Goal: Task Accomplishment & Management: Complete application form

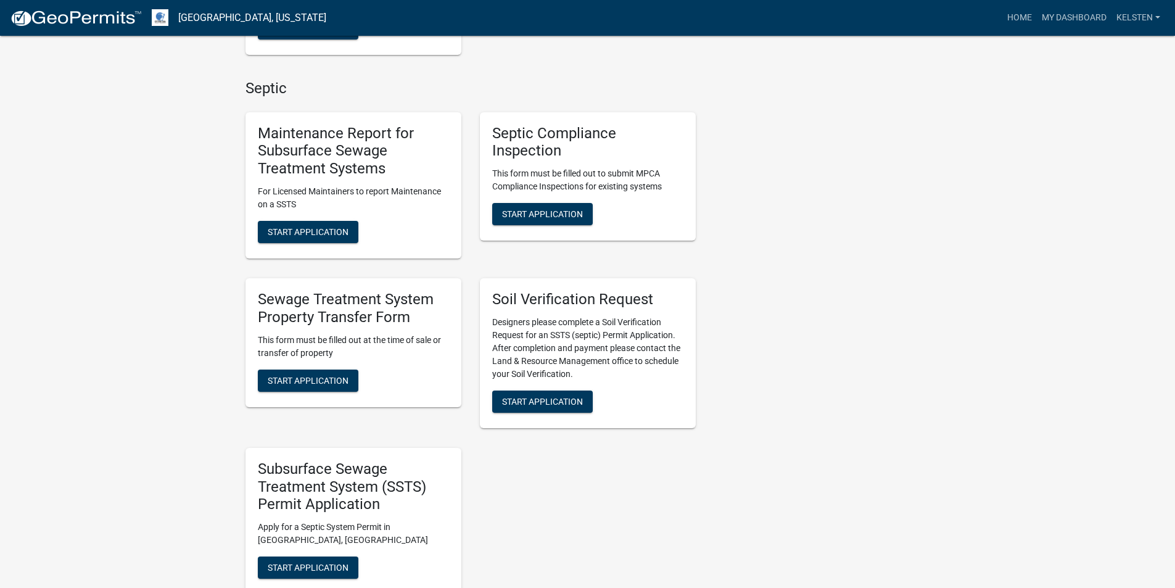
scroll to position [494, 0]
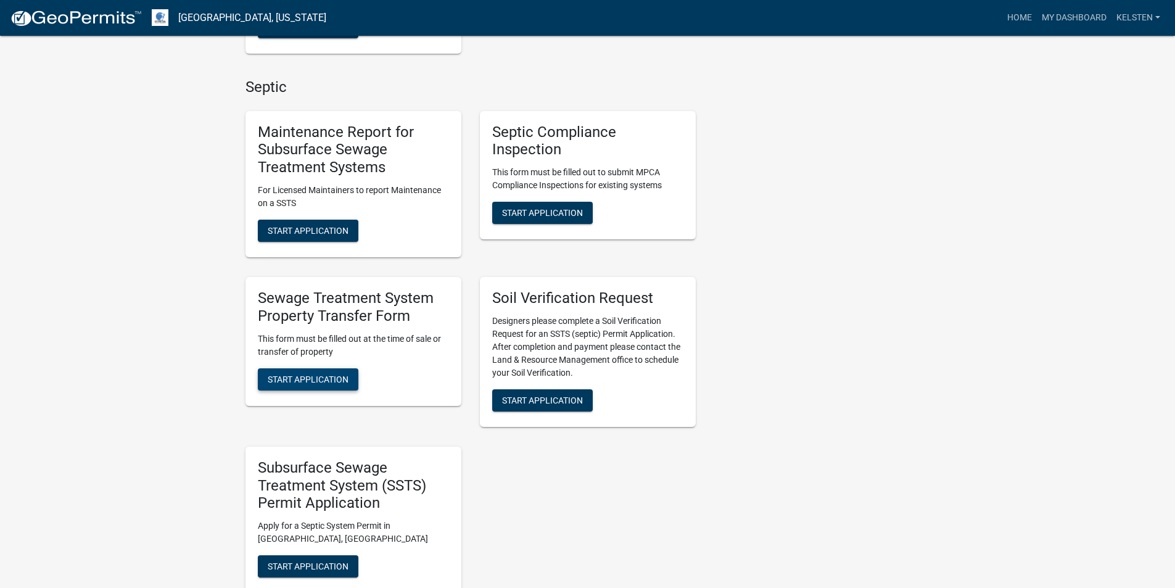
click at [323, 378] on span "Start Application" at bounding box center [308, 379] width 81 height 10
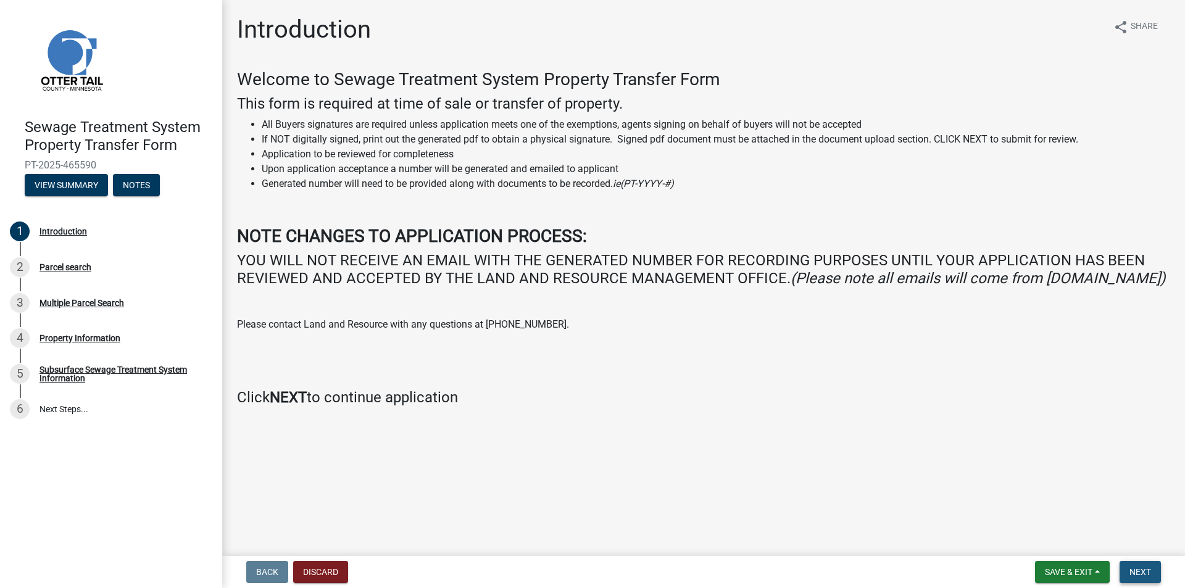
click at [1133, 569] on span "Next" at bounding box center [1140, 572] width 22 height 10
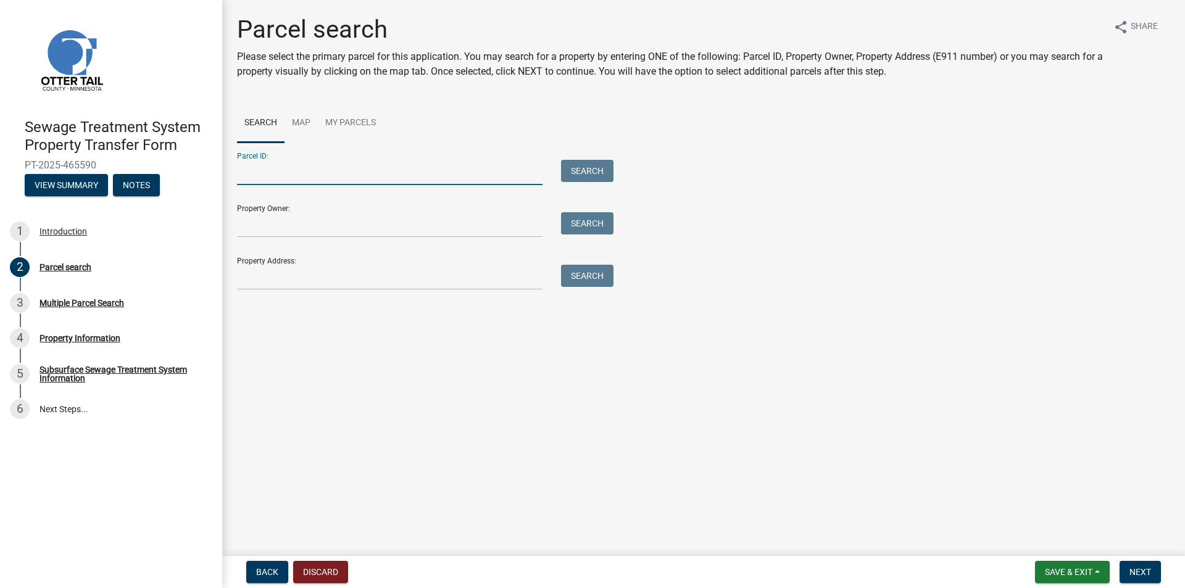
click at [305, 170] on input "Parcel ID:" at bounding box center [389, 172] width 305 height 25
type input "52000220147008"
click at [561, 160] on button "Search" at bounding box center [587, 171] width 52 height 22
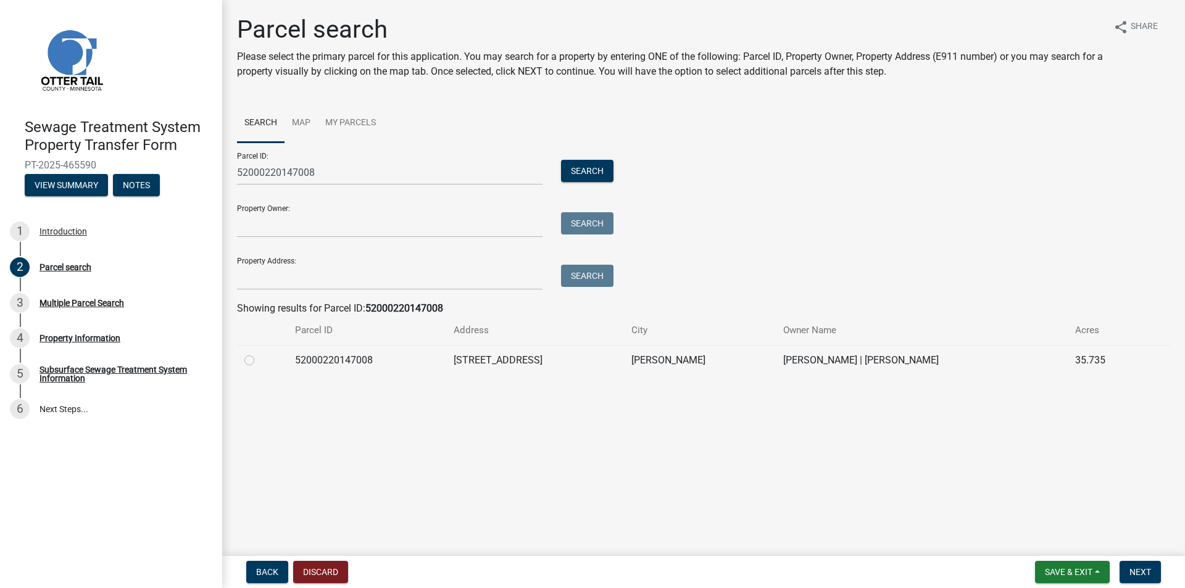
drag, startPoint x: 250, startPoint y: 362, endPoint x: 244, endPoint y: 360, distance: 6.4
click at [259, 353] on label at bounding box center [259, 353] width 0 height 0
click at [259, 361] on input "radio" at bounding box center [263, 357] width 8 height 8
radio input "true"
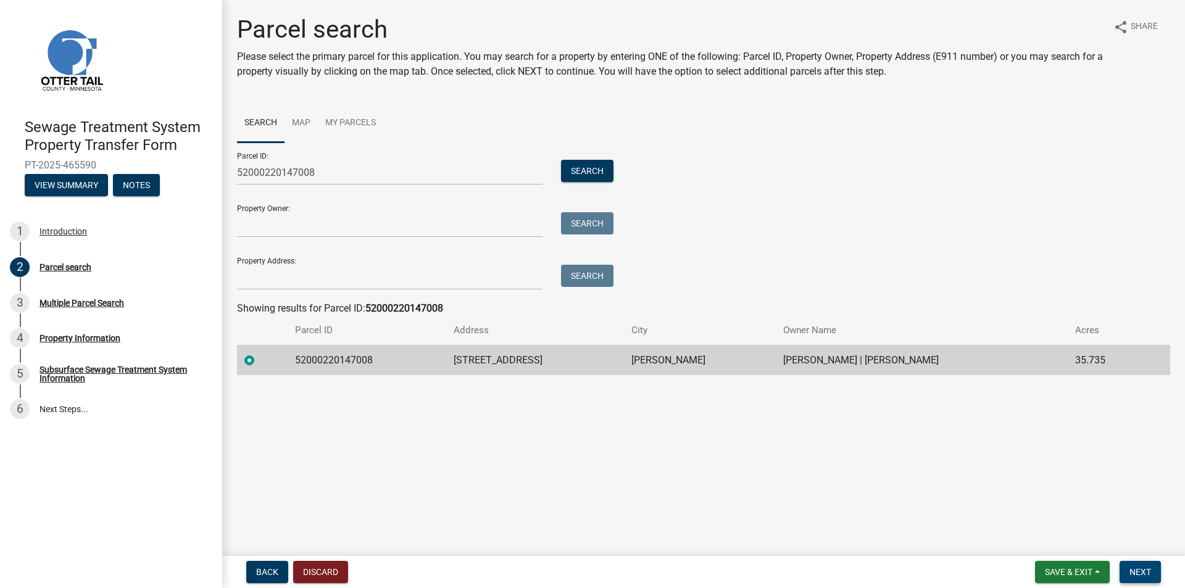
click at [1141, 576] on span "Next" at bounding box center [1140, 572] width 22 height 10
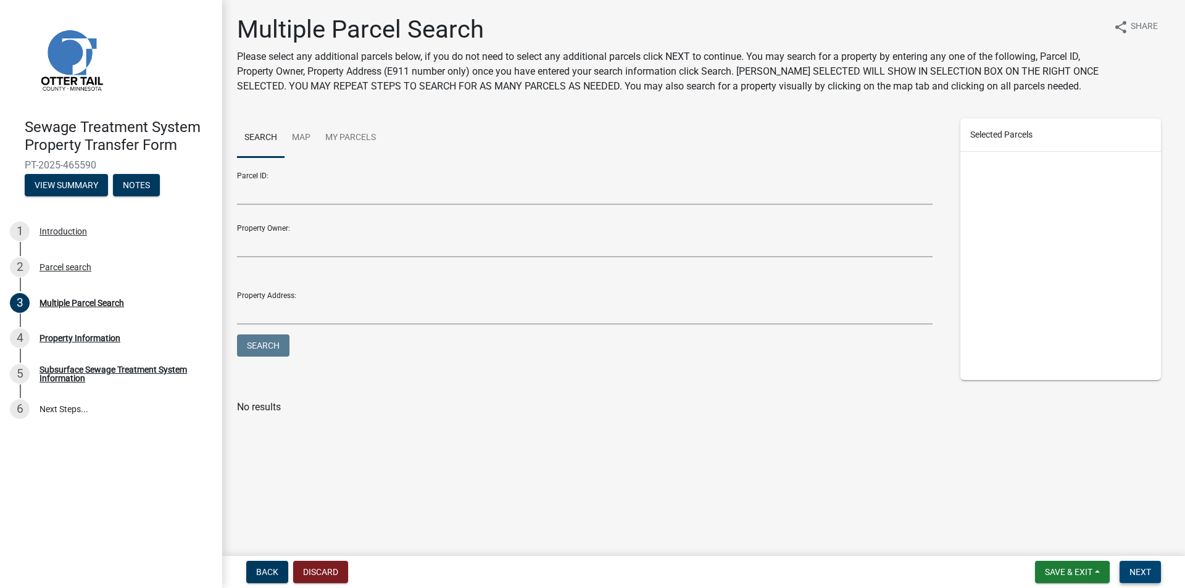
drag, startPoint x: 1145, startPoint y: 571, endPoint x: 1140, endPoint y: 561, distance: 11.3
click at [1145, 569] on span "Next" at bounding box center [1140, 572] width 22 height 10
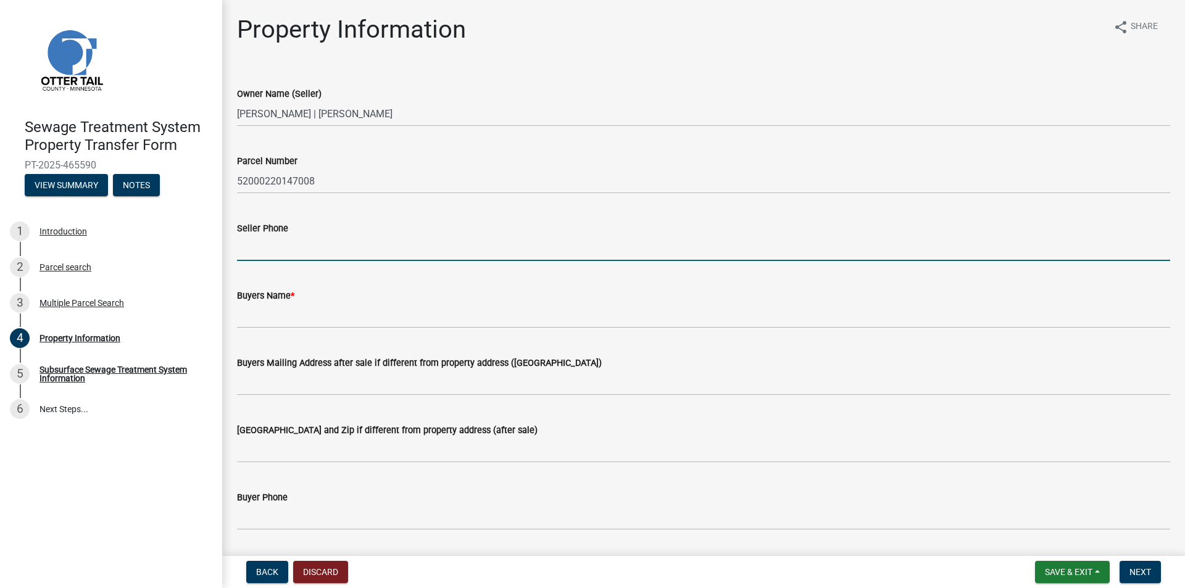
click at [308, 249] on input "Seller Phone" at bounding box center [703, 248] width 933 height 25
type input "4026307493"
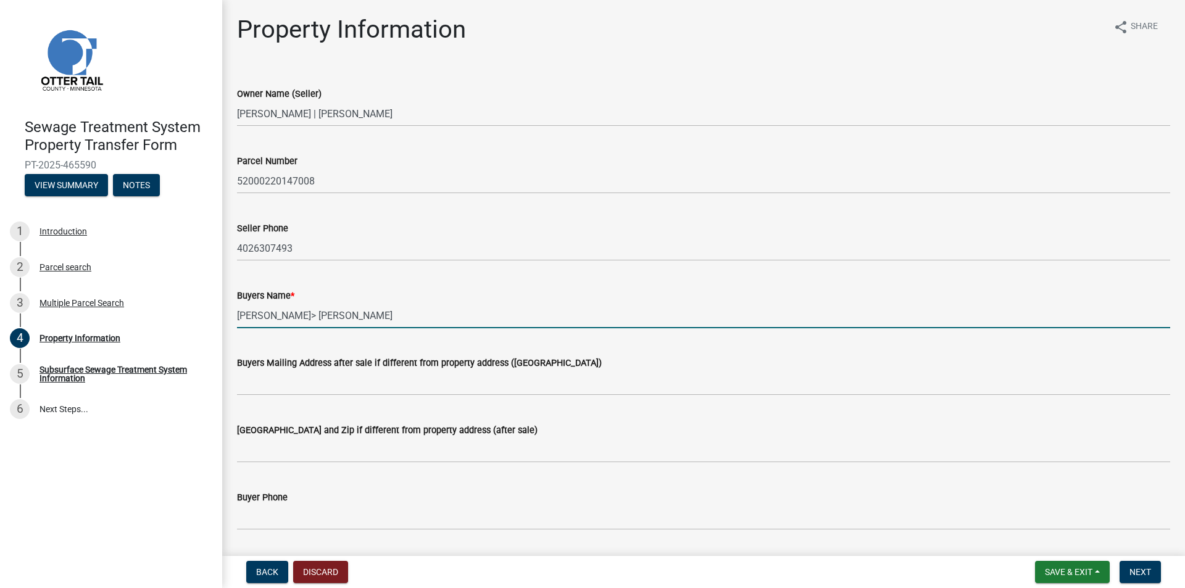
click at [283, 313] on input "[PERSON_NAME]> [PERSON_NAME]" at bounding box center [703, 315] width 933 height 25
type input "[PERSON_NAME]"
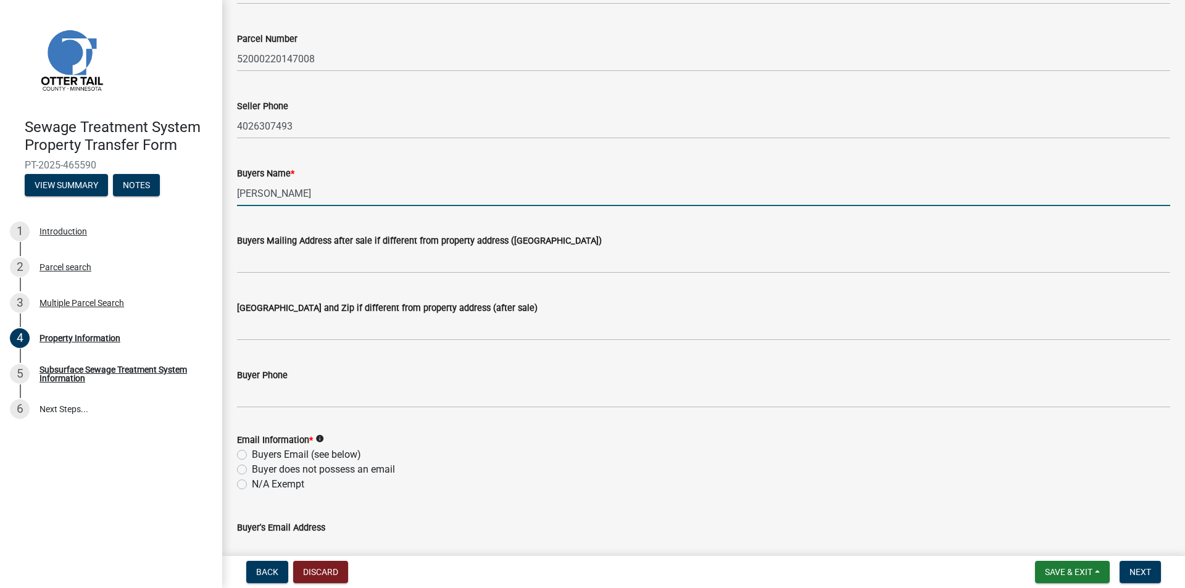
scroll to position [123, 0]
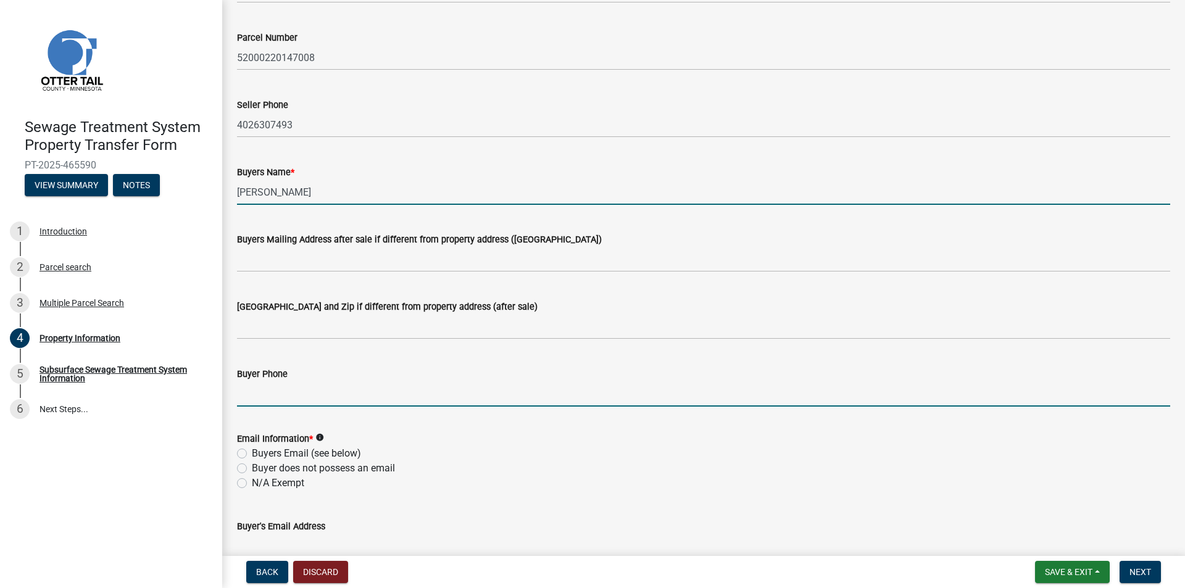
click at [331, 392] on input "Buyer Phone" at bounding box center [703, 393] width 933 height 25
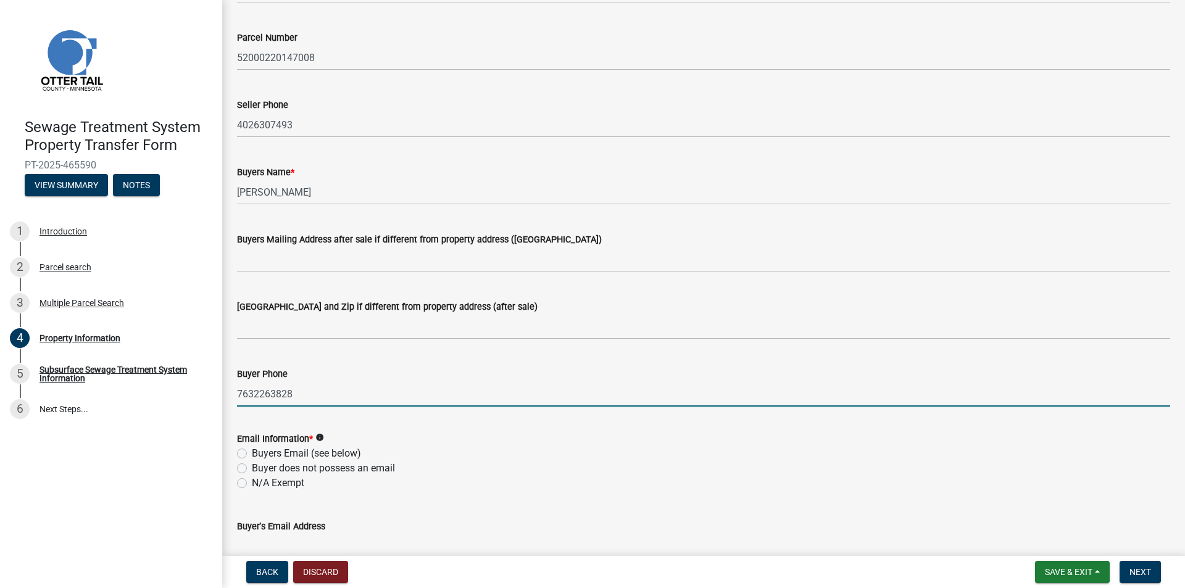
type input "7632263828"
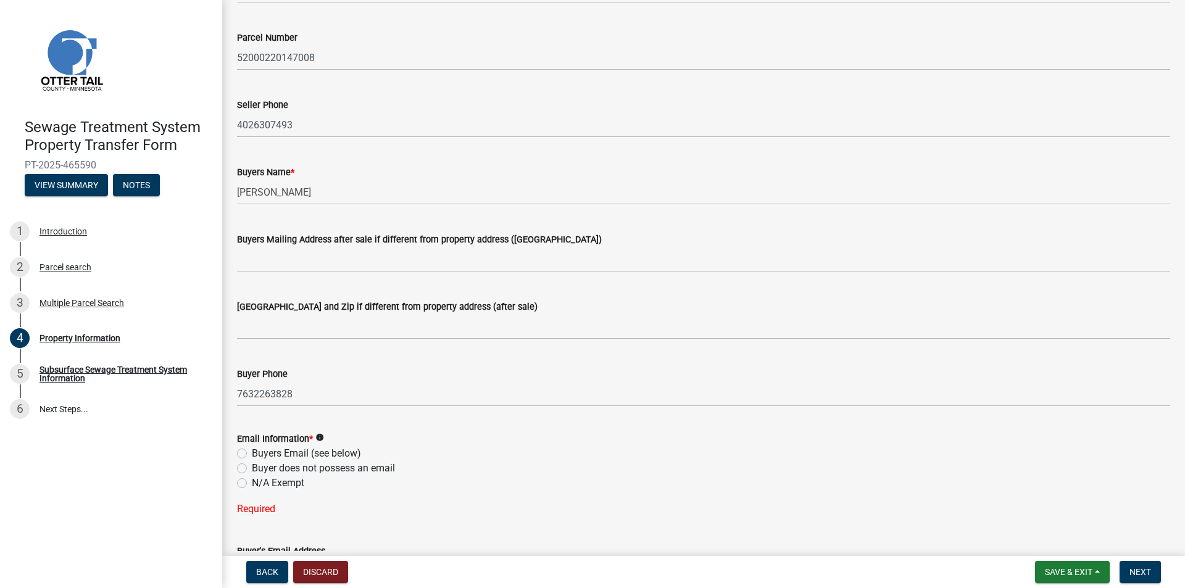
click at [267, 457] on label "Buyers Email (see below)" at bounding box center [306, 453] width 109 height 15
click at [260, 454] on input "Buyers Email (see below)" at bounding box center [256, 450] width 8 height 8
radio input "true"
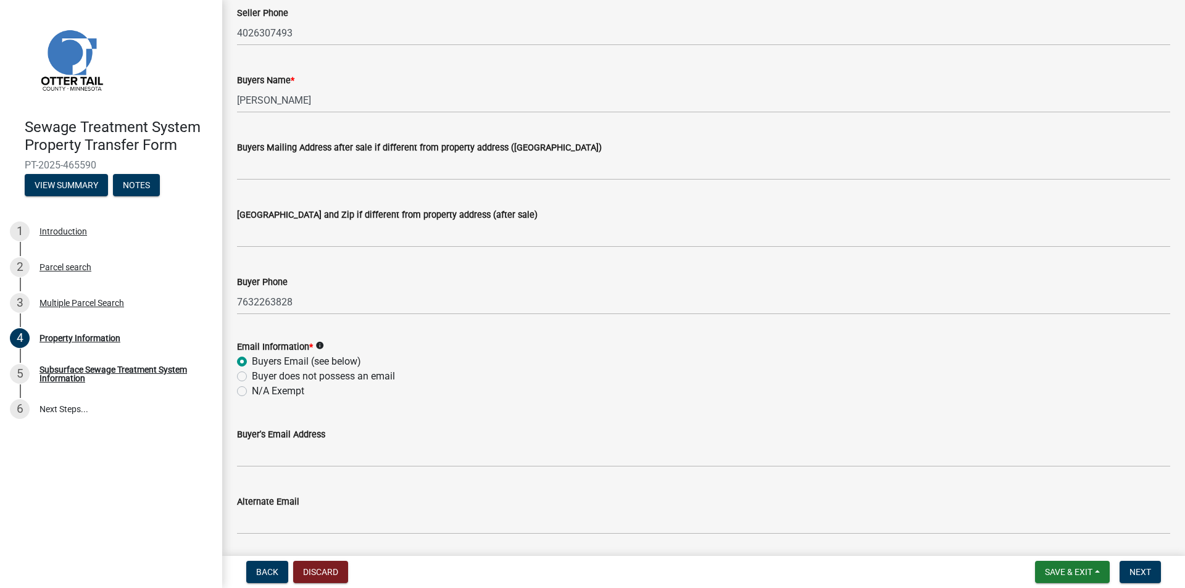
scroll to position [308, 0]
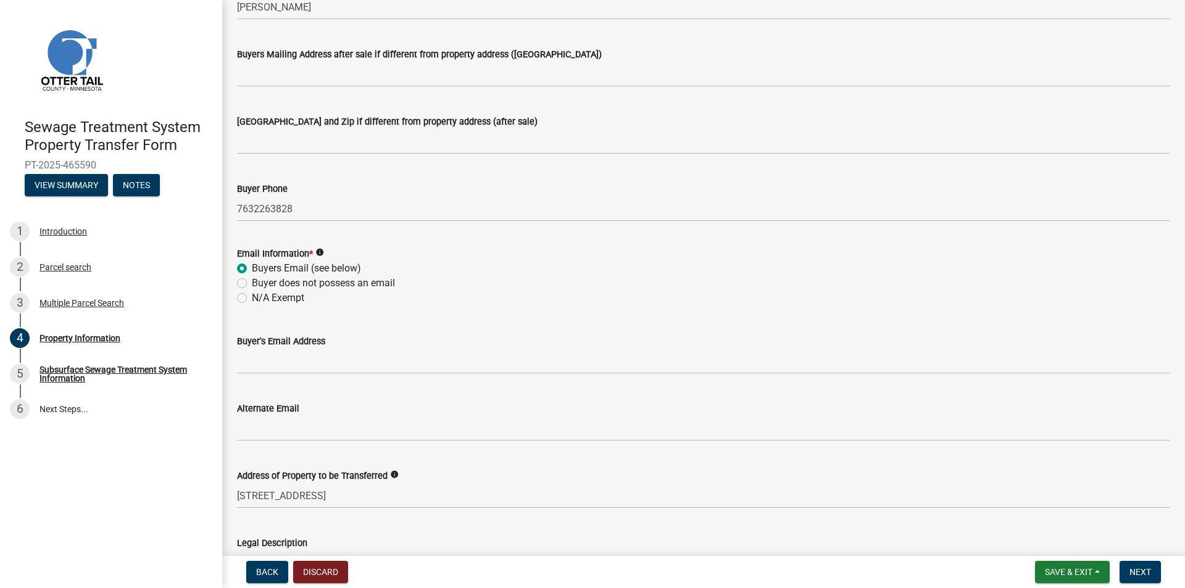
click at [232, 355] on div "Buyer's Email Address" at bounding box center [703, 345] width 951 height 57
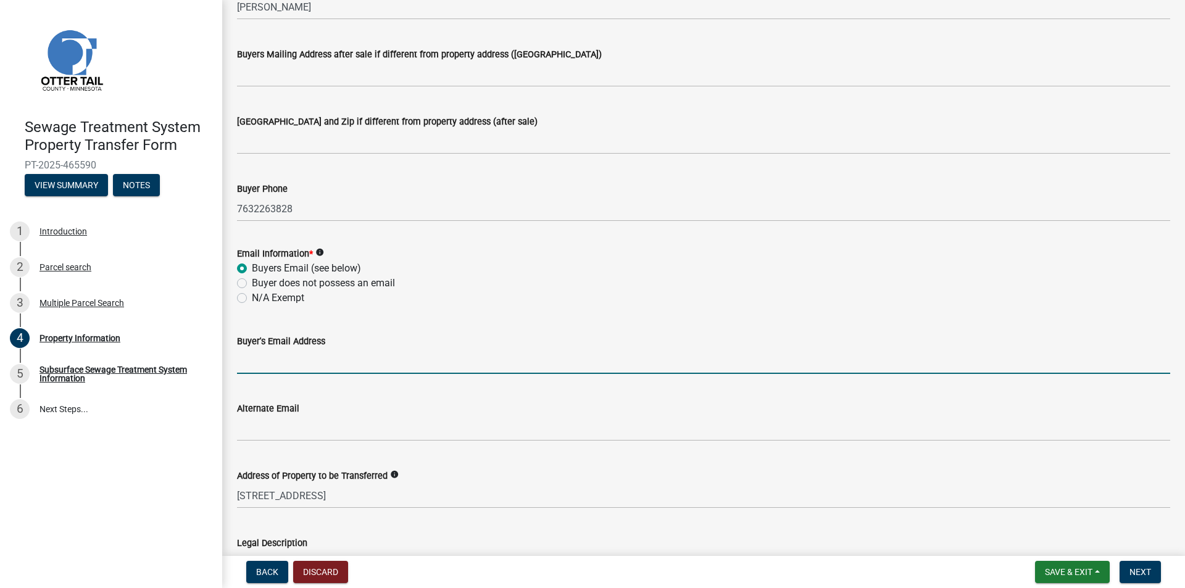
click at [250, 355] on input "Buyer's Email Address" at bounding box center [703, 361] width 933 height 25
type input "[EMAIL_ADDRESS][DOMAIN_NAME]"
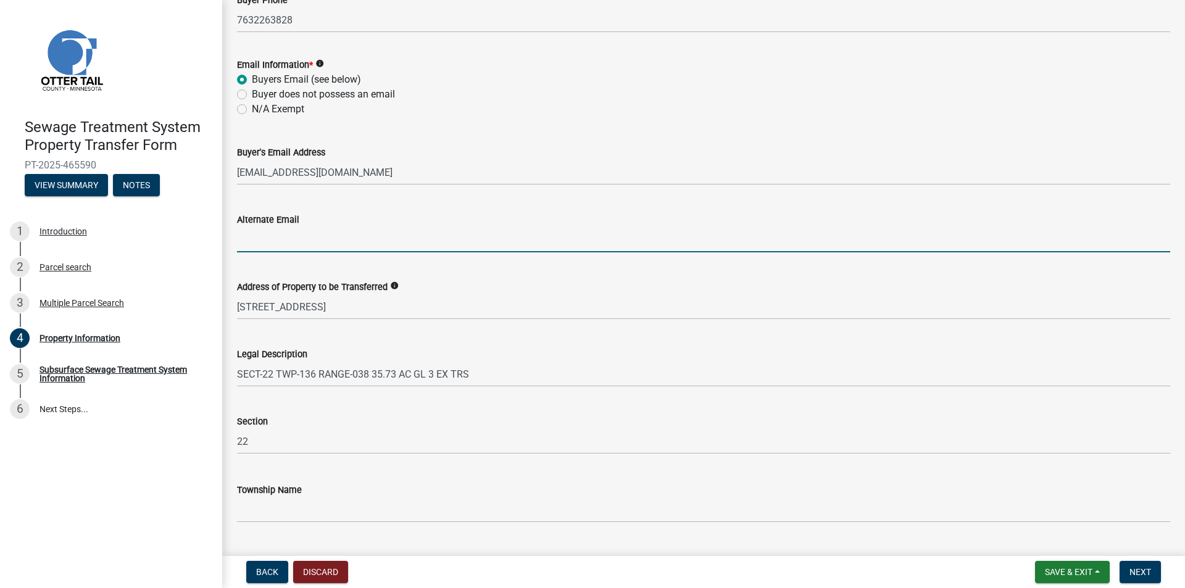
scroll to position [527, 0]
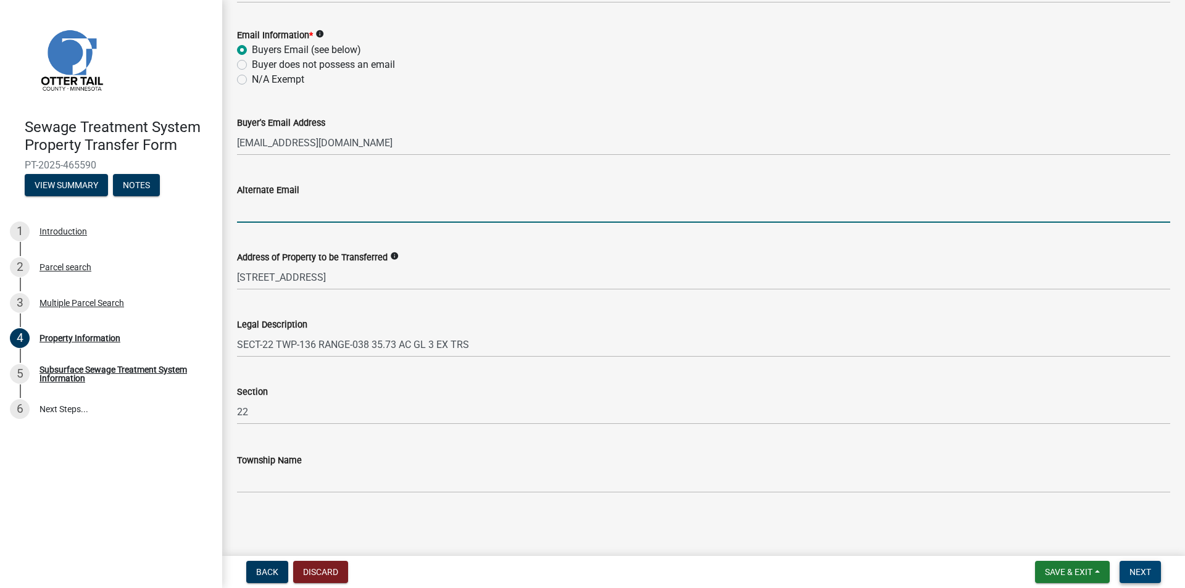
click at [1148, 562] on button "Next" at bounding box center [1139, 572] width 41 height 22
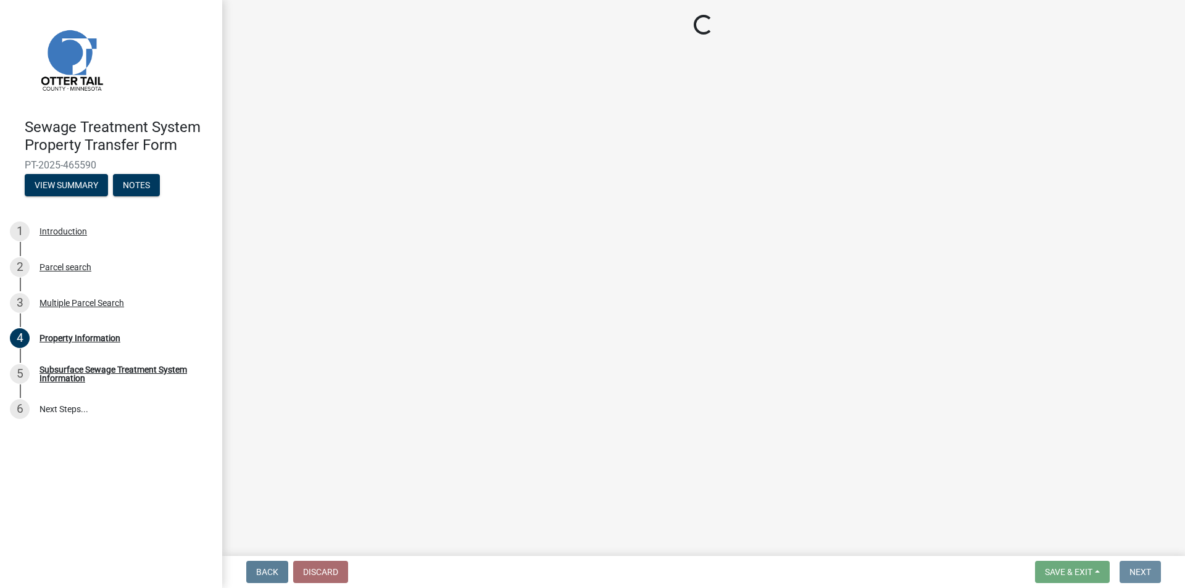
scroll to position [0, 0]
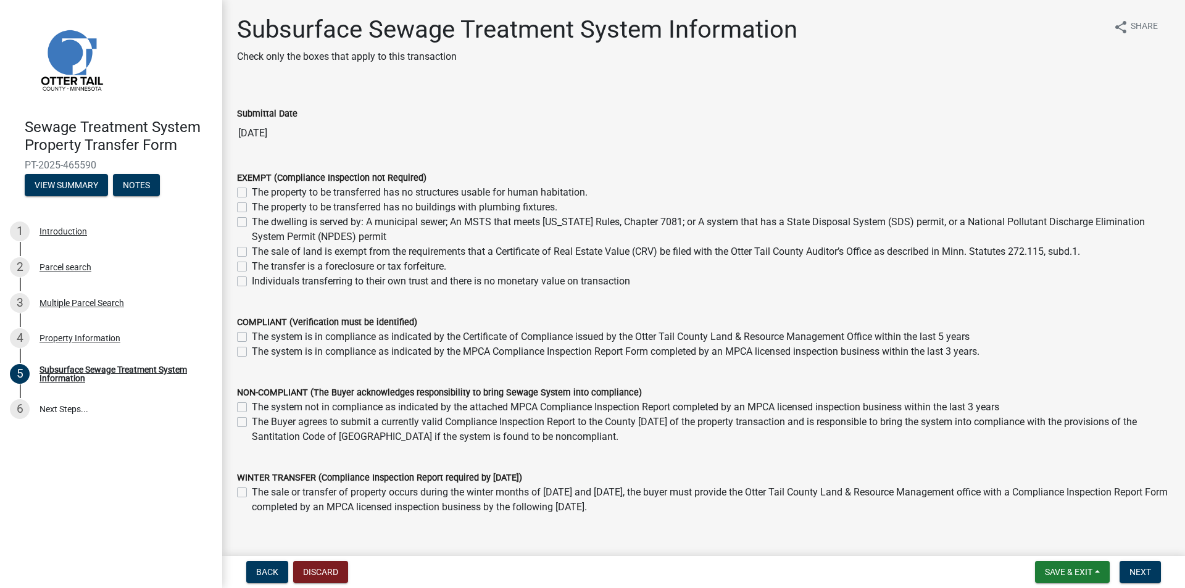
click at [378, 344] on label "The system is in compliance as indicated by the Certificate of Compliance issue…" at bounding box center [611, 336] width 718 height 15
click at [260, 337] on input "The system is in compliance as indicated by the Certificate of Compliance issue…" at bounding box center [256, 333] width 8 height 8
checkbox input "true"
click at [381, 351] on label "The system is in compliance as indicated by the MPCA Compliance Inspection Repo…" at bounding box center [615, 351] width 727 height 15
click at [260, 351] on input "The system is in compliance as indicated by the MPCA Compliance Inspection Repo…" at bounding box center [256, 348] width 8 height 8
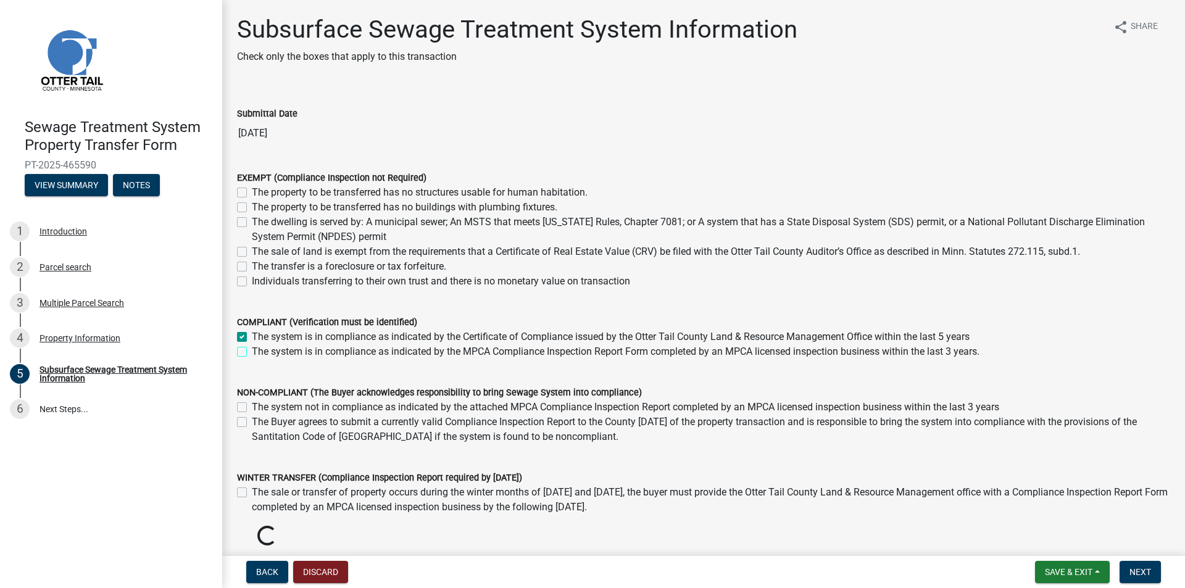
checkbox input "true"
click at [381, 339] on label "The system is in compliance as indicated by the Certificate of Compliance issue…" at bounding box center [611, 336] width 718 height 15
click at [260, 337] on input "The system is in compliance as indicated by the Certificate of Compliance issue…" at bounding box center [256, 333] width 8 height 8
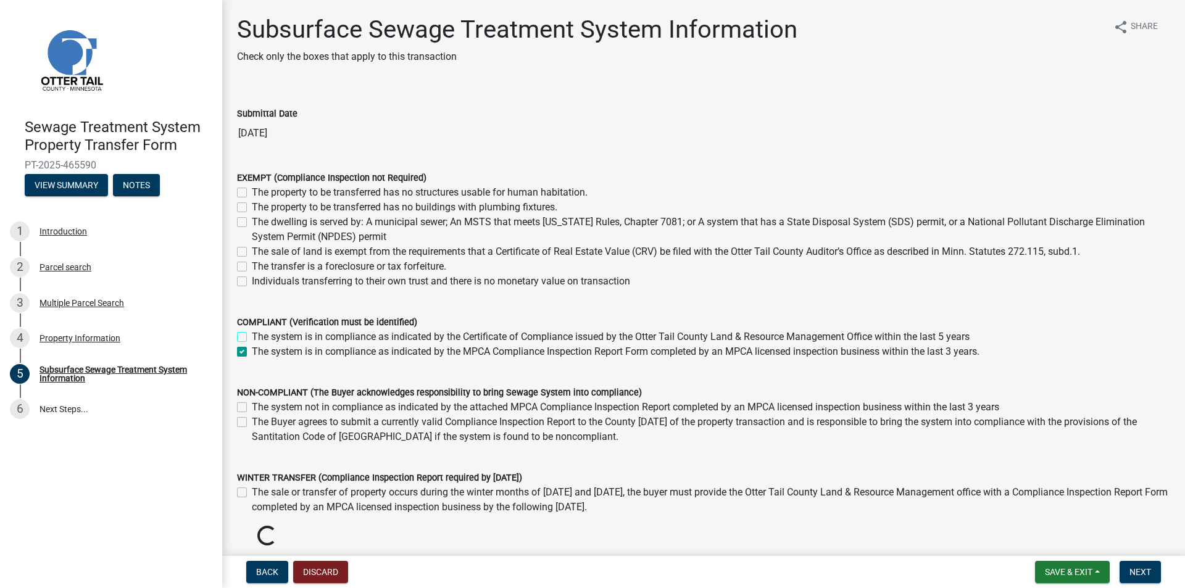
checkbox input "false"
checkbox input "true"
drag, startPoint x: 1147, startPoint y: 571, endPoint x: 1132, endPoint y: 578, distance: 16.9
click at [1145, 571] on span "Next" at bounding box center [1140, 572] width 22 height 10
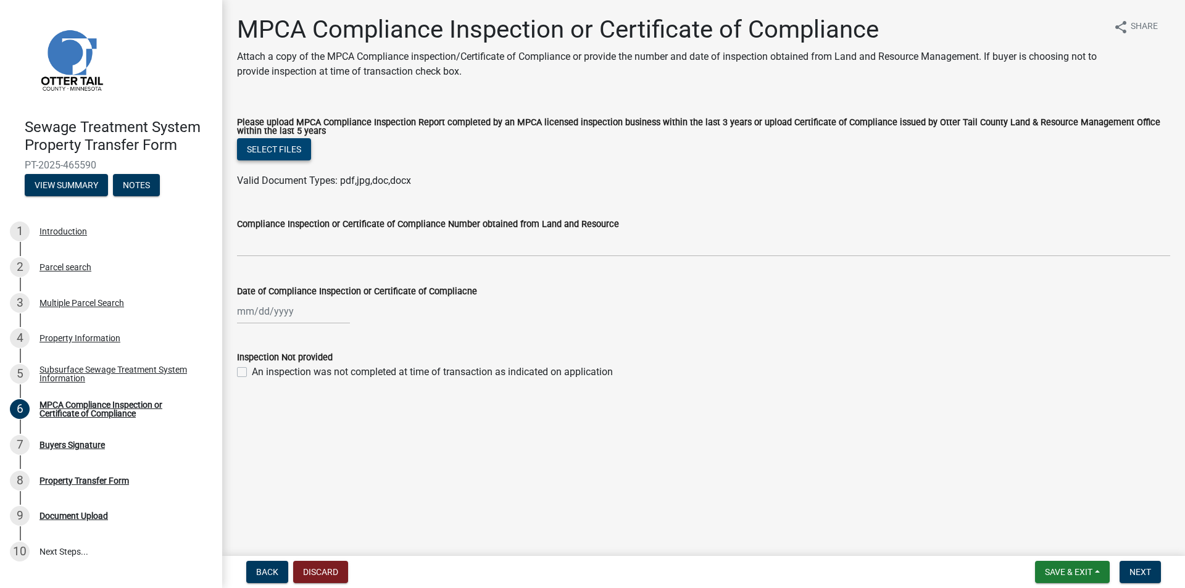
click at [270, 149] on button "Select files" at bounding box center [274, 149] width 74 height 22
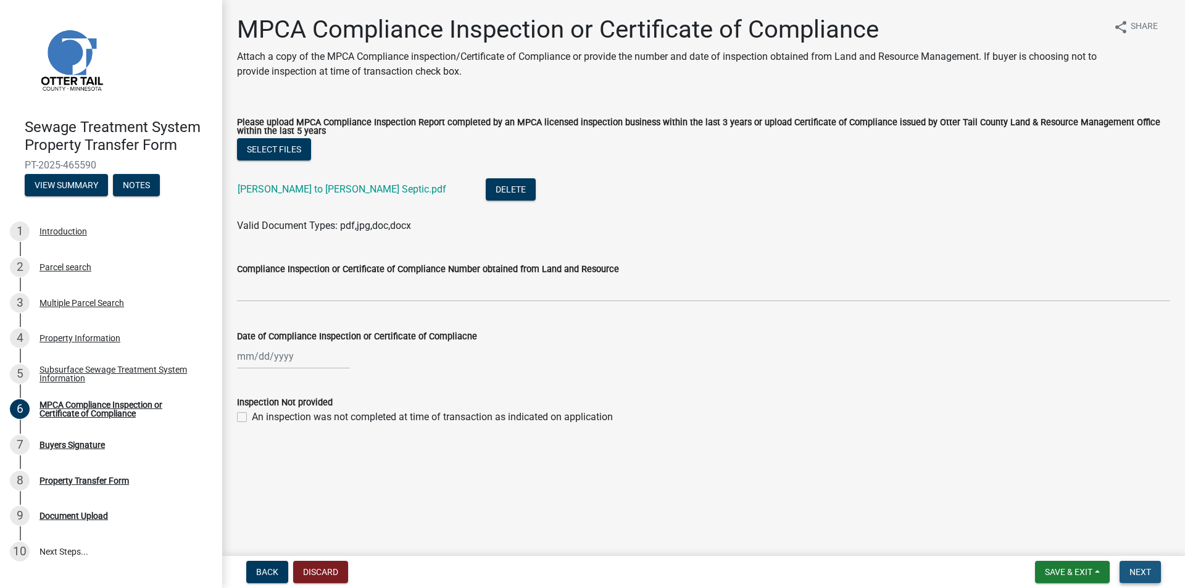
click at [1143, 573] on span "Next" at bounding box center [1140, 572] width 22 height 10
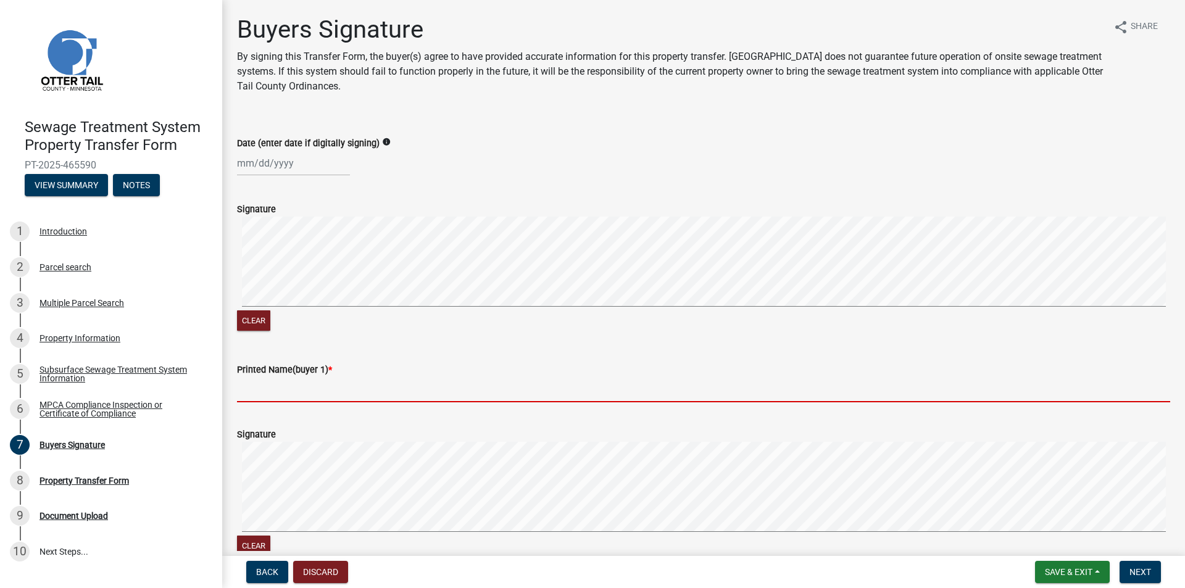
click at [360, 385] on input "Printed Name(buyer 1) *" at bounding box center [703, 389] width 933 height 25
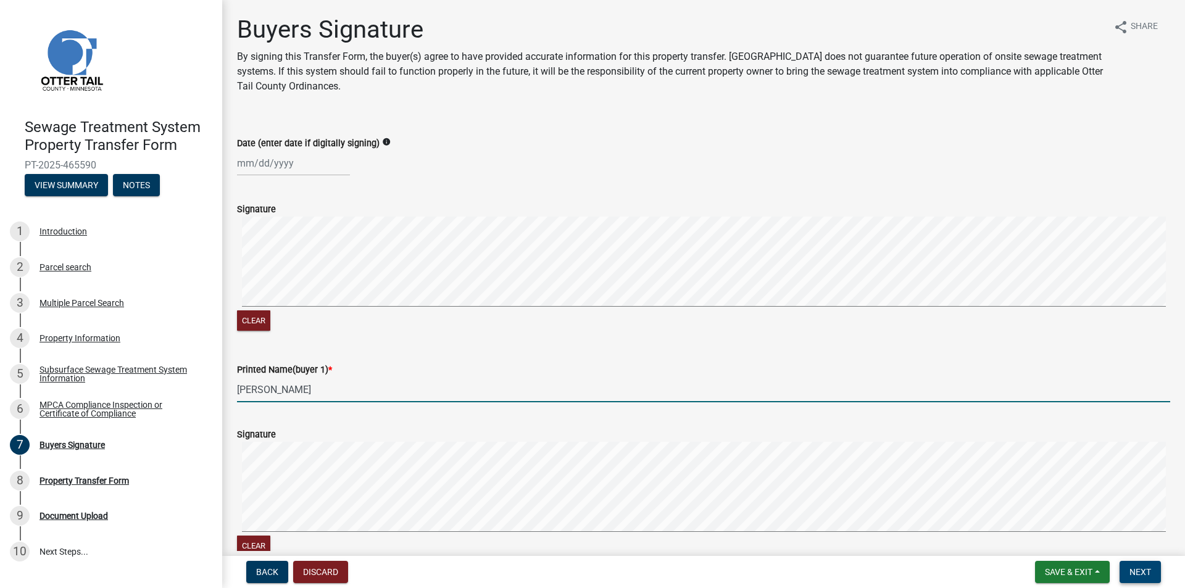
type input "[PERSON_NAME]"
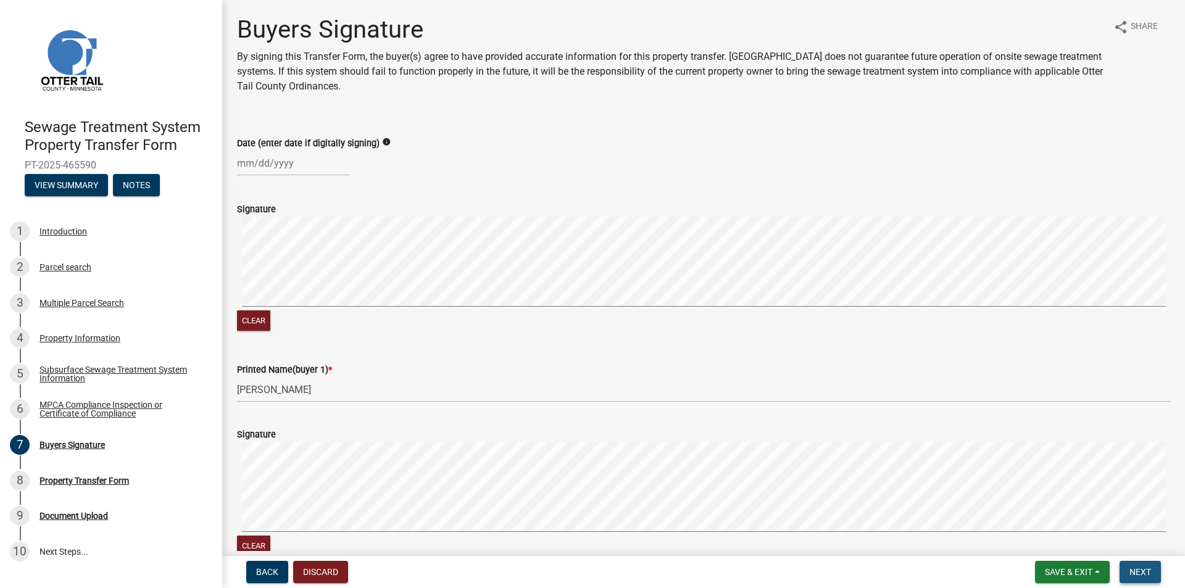
click at [1125, 580] on button "Next" at bounding box center [1139, 572] width 41 height 22
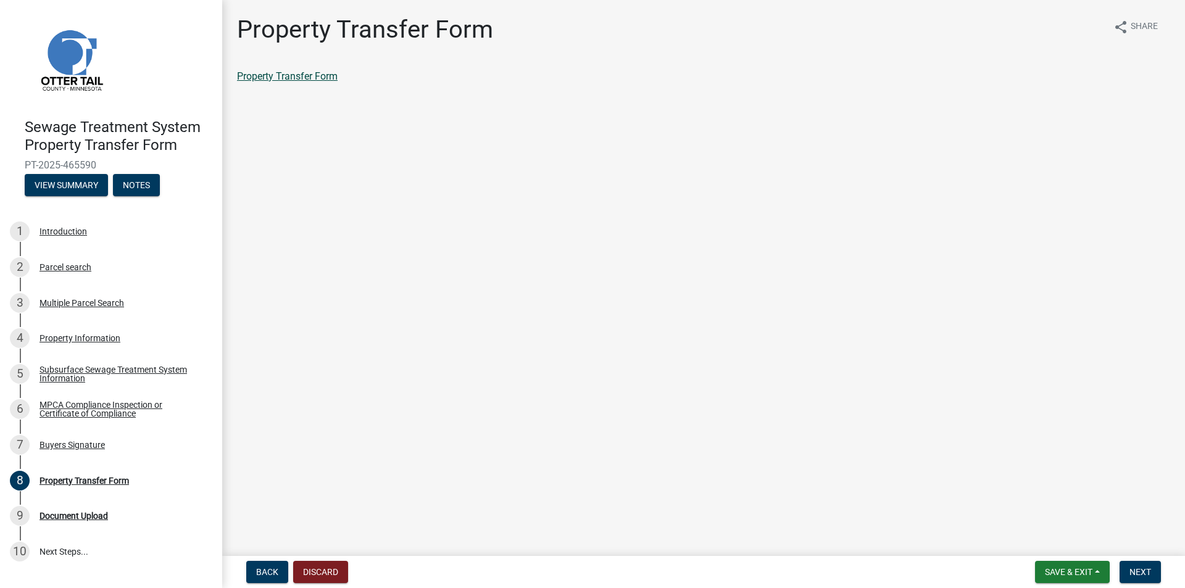
click at [268, 80] on link "Property Transfer Form" at bounding box center [287, 76] width 101 height 12
click at [1124, 571] on button "Next" at bounding box center [1139, 572] width 41 height 22
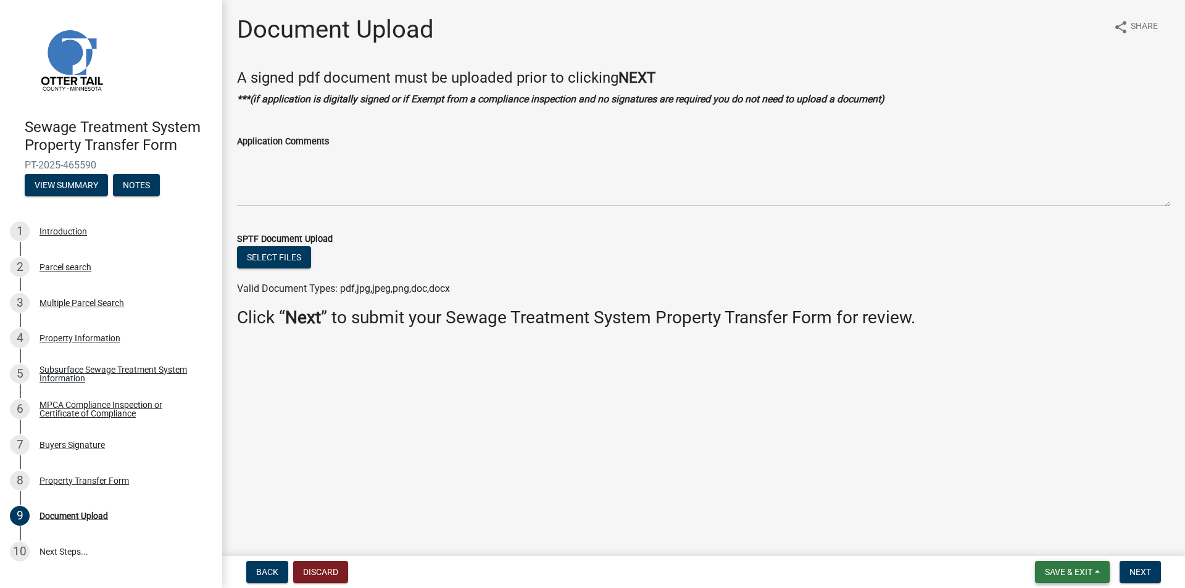
drag, startPoint x: 1034, startPoint y: 565, endPoint x: 1043, endPoint y: 569, distance: 10.2
click at [1043, 569] on button "Save & Exit" at bounding box center [1072, 572] width 75 height 22
click at [1035, 550] on button "Save & Exit" at bounding box center [1060, 540] width 99 height 30
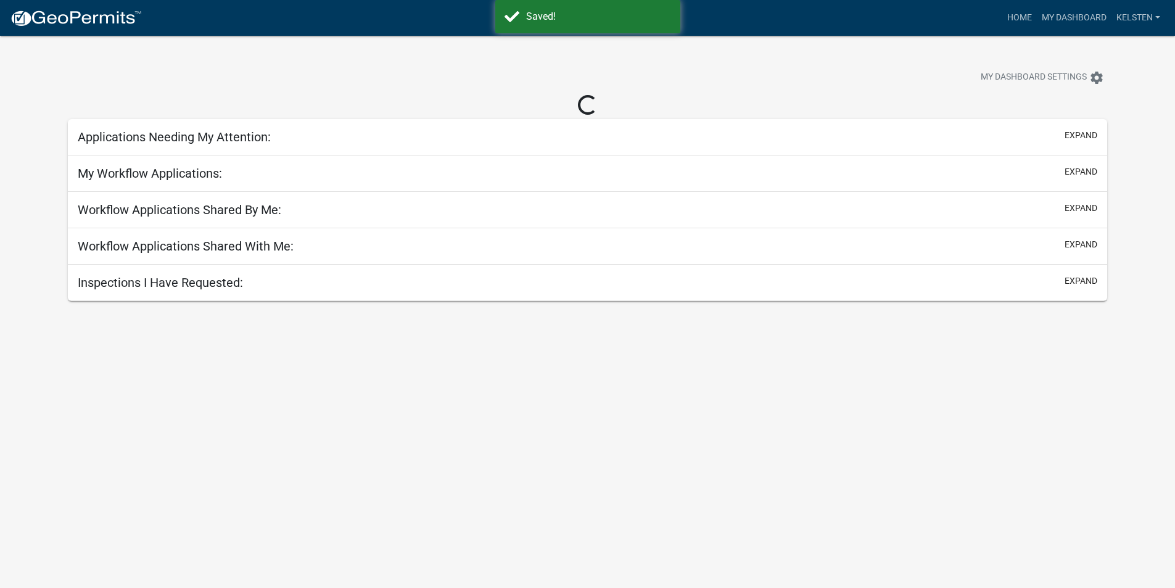
select select "3: 100"
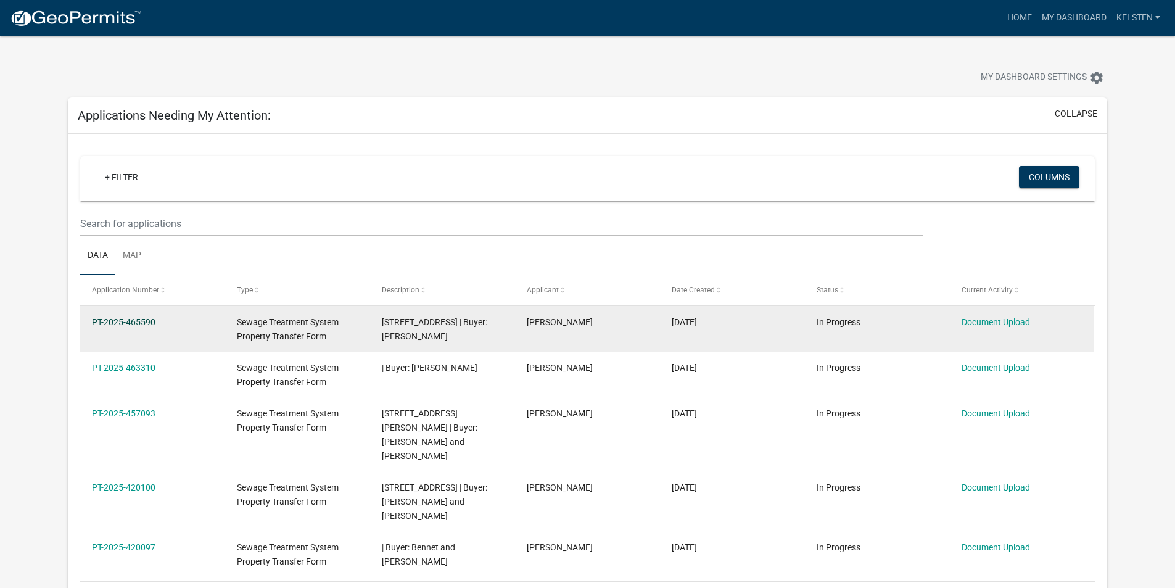
click at [114, 326] on link "PT-2025-465590" at bounding box center [124, 322] width 64 height 10
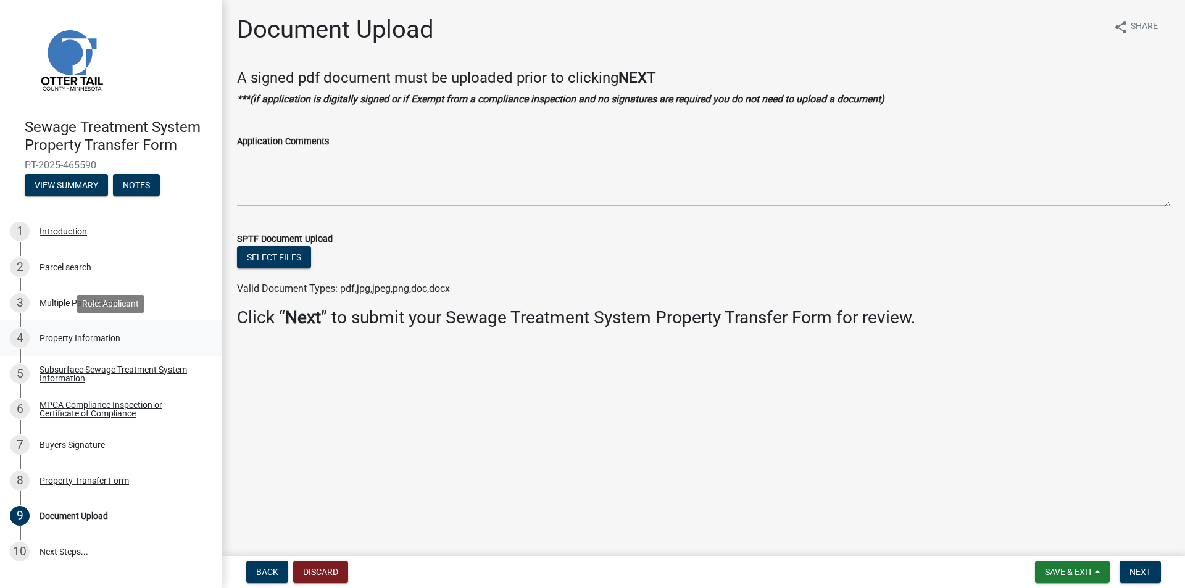
click at [84, 341] on div "Property Information" at bounding box center [79, 338] width 81 height 9
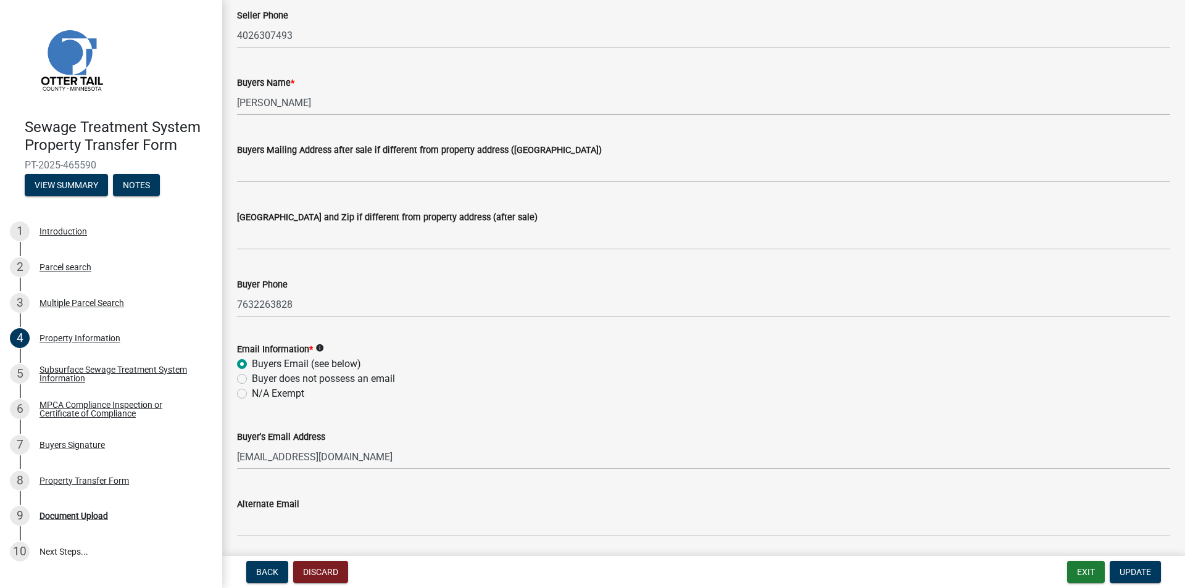
scroll to position [247, 0]
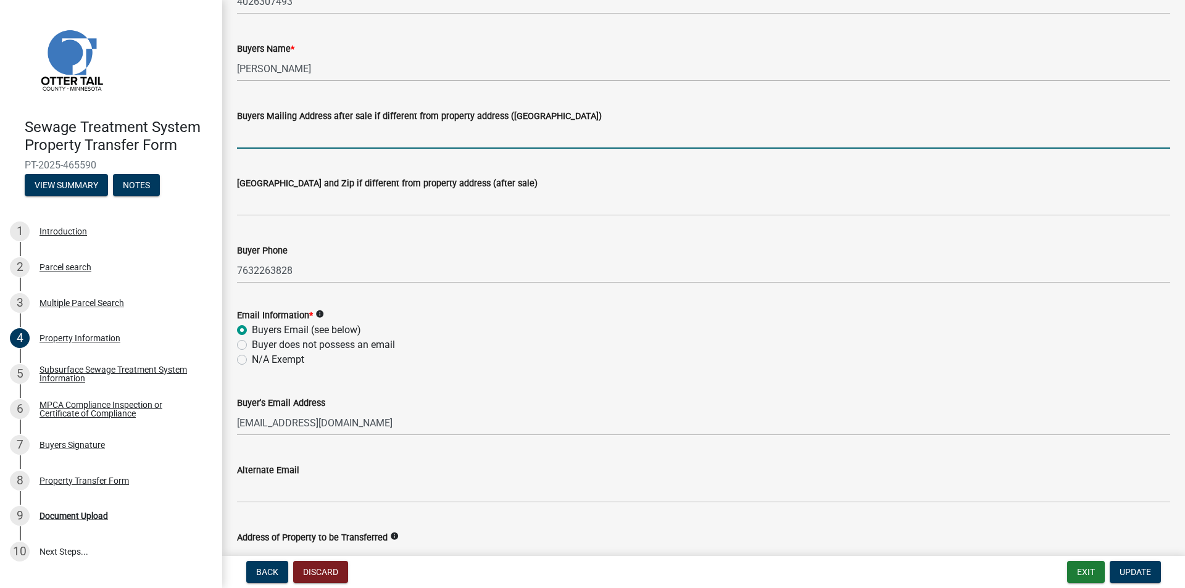
click at [328, 141] on input "Buyers Mailing Address after sale if different from property address ([GEOGRAPH…" at bounding box center [703, 135] width 933 height 25
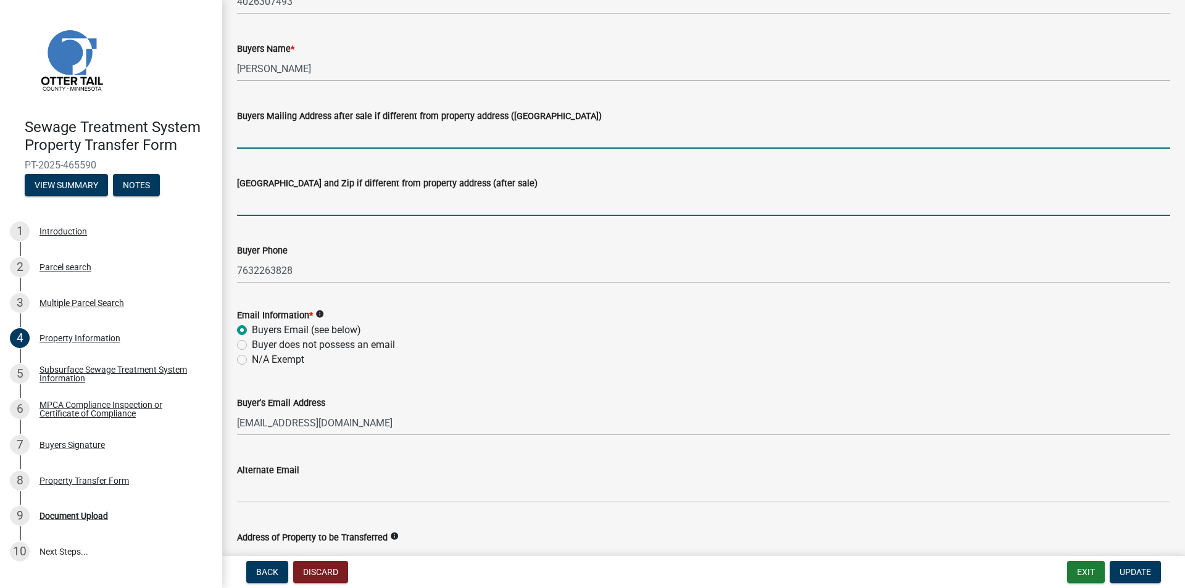
click at [275, 192] on input "[GEOGRAPHIC_DATA] and Zip if different from property address (after sale)" at bounding box center [703, 203] width 933 height 25
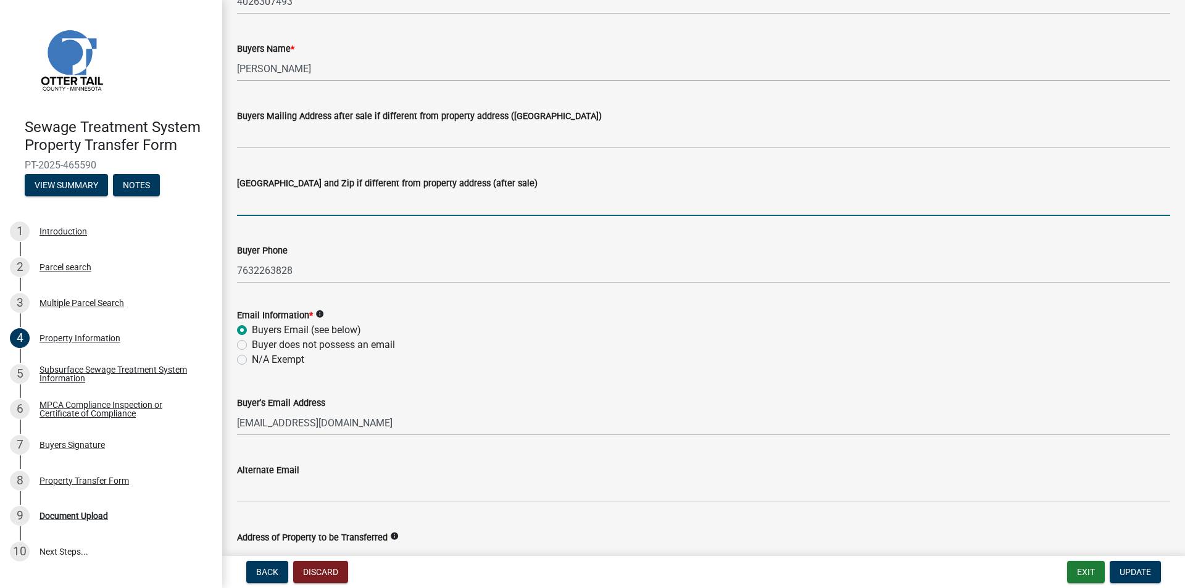
paste input "[STREET_ADDRESS]"
type input "[STREET_ADDRESS]"
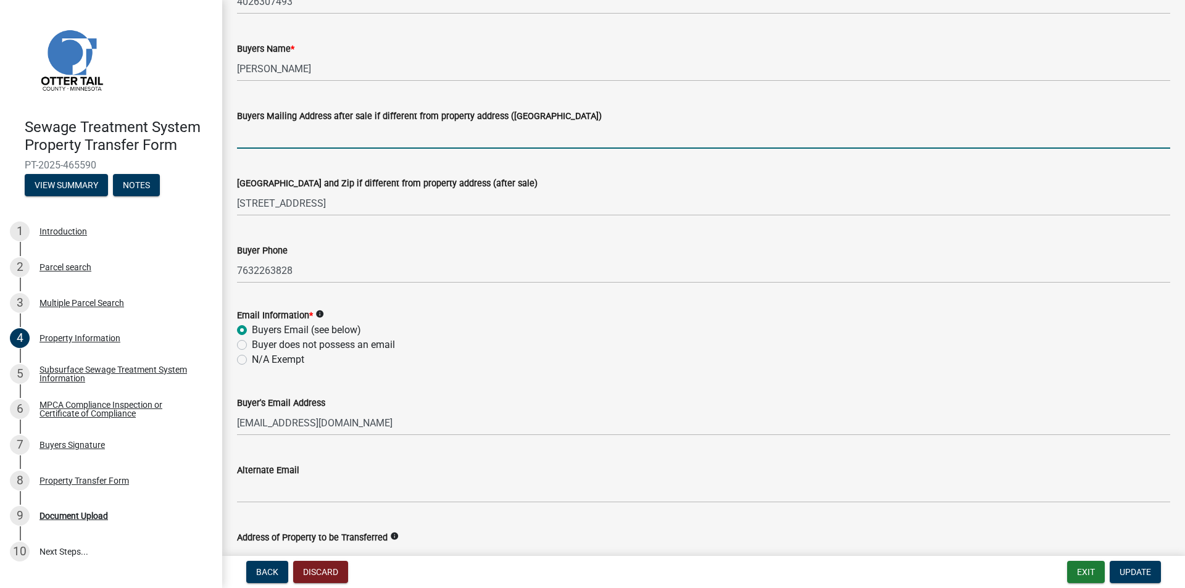
click at [280, 139] on input "Buyers Mailing Address after sale if different from property address ([GEOGRAPH…" at bounding box center [703, 135] width 933 height 25
paste input "[STREET_ADDRESS]"
type input "[STREET_ADDRESS]"
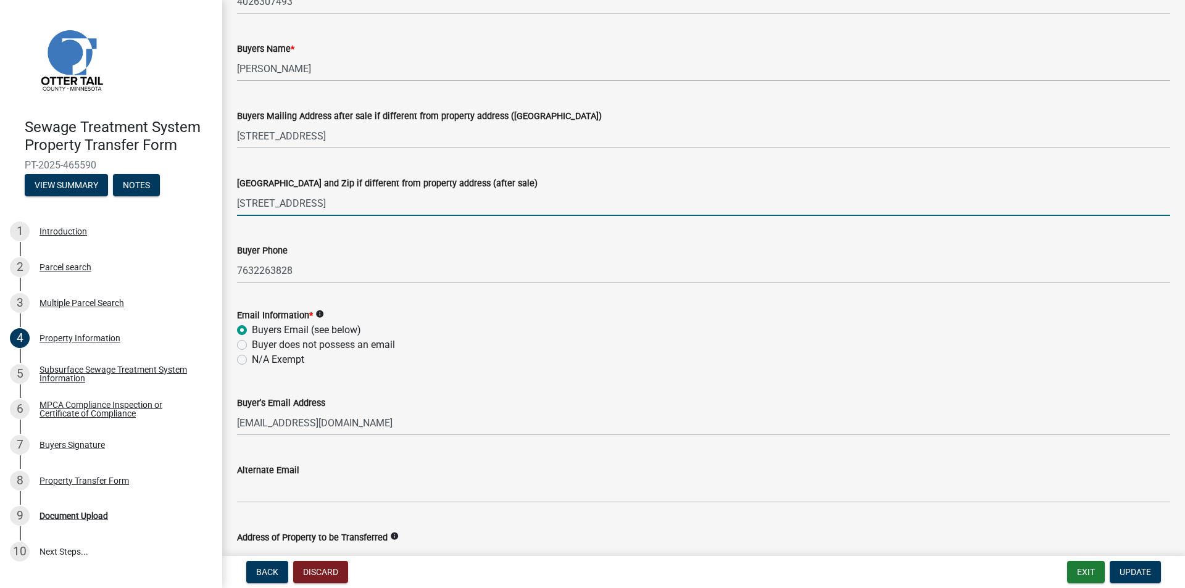
drag, startPoint x: 325, startPoint y: 209, endPoint x: 137, endPoint y: 200, distance: 188.4
click at [137, 200] on div "Sewage Treatment System Property Transfer Form PT-2025-465590 View Summary Note…" at bounding box center [592, 294] width 1185 height 588
paste input "[GEOGRAPHIC_DATA]"
type input "[GEOGRAPHIC_DATA]"
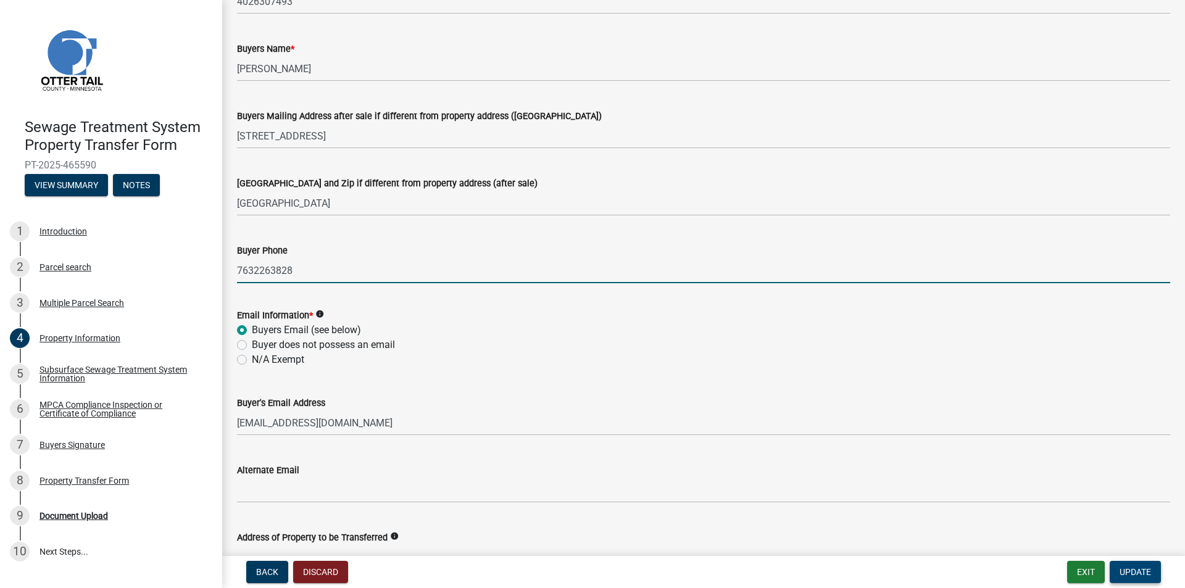
click at [1153, 570] on button "Update" at bounding box center [1134, 572] width 51 height 22
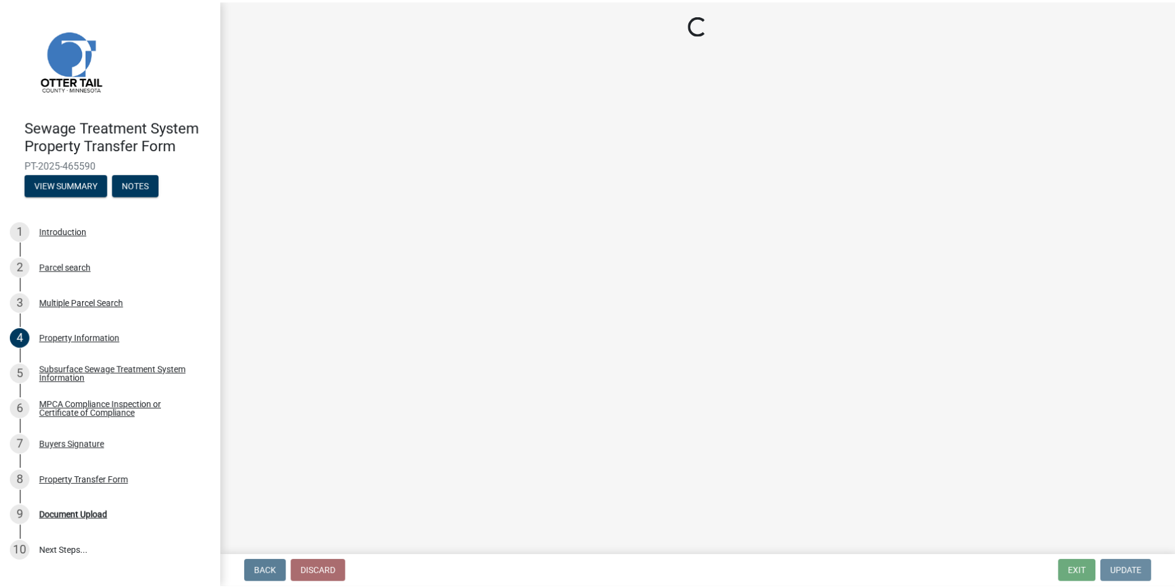
scroll to position [0, 0]
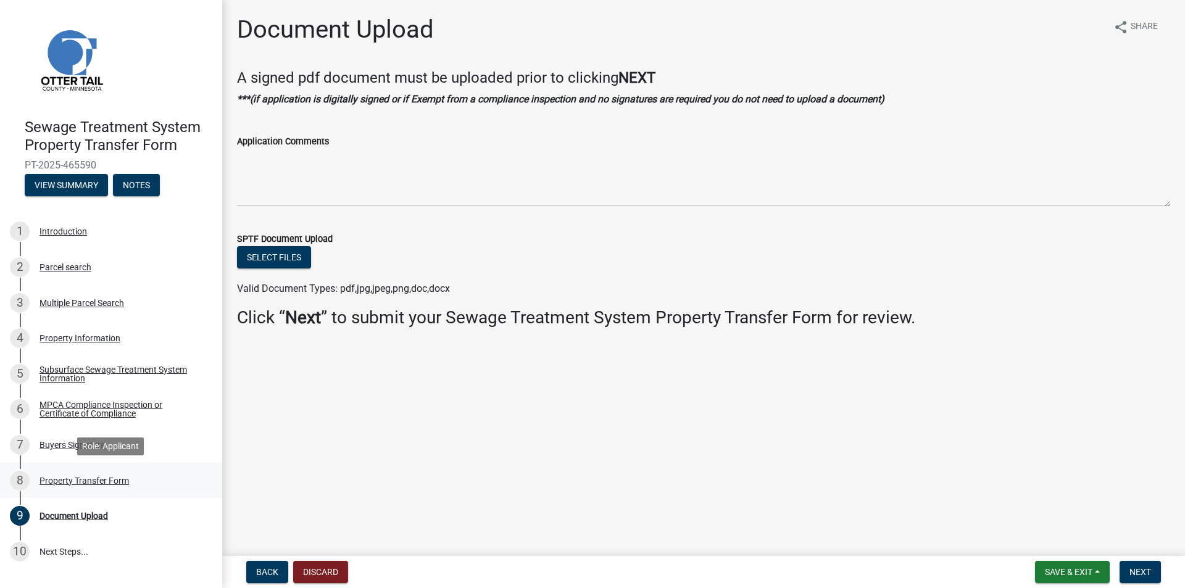
click at [81, 478] on div "Property Transfer Form" at bounding box center [83, 480] width 89 height 9
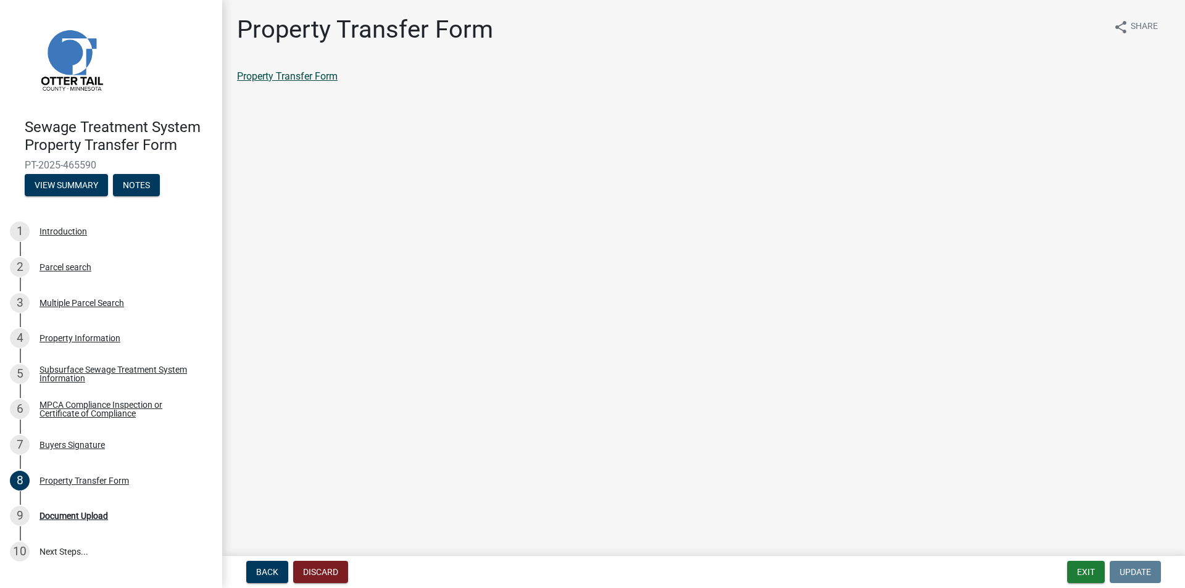
click at [321, 75] on link "Property Transfer Form" at bounding box center [287, 76] width 101 height 12
click at [1075, 571] on nav "Back Discard Exit Update" at bounding box center [703, 572] width 962 height 32
click at [1075, 571] on button "Exit" at bounding box center [1086, 572] width 38 height 22
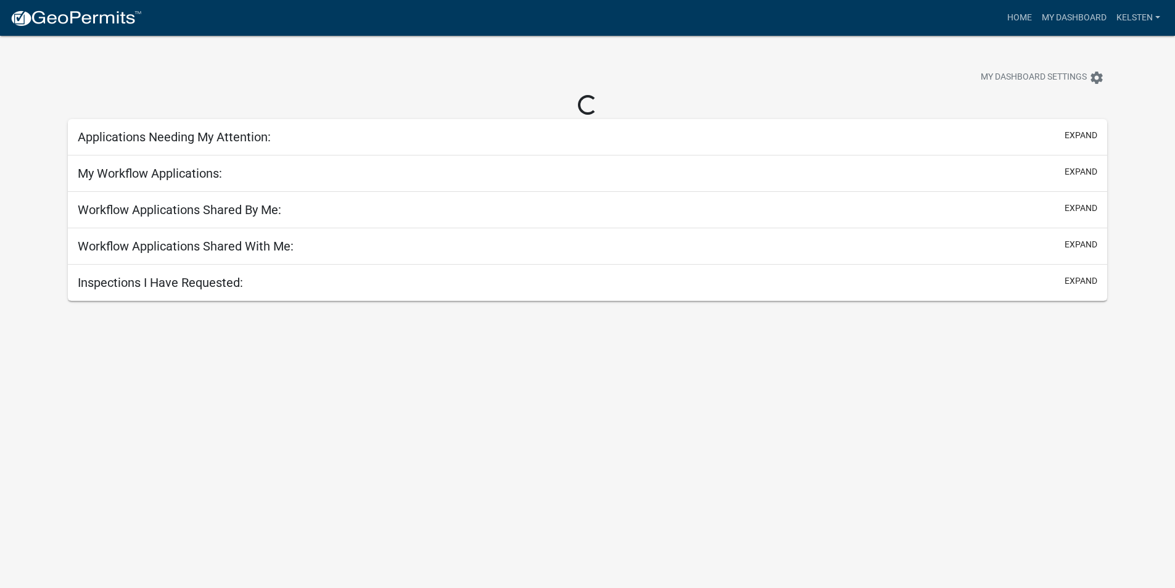
select select "3: 100"
